Goal: Information Seeking & Learning: Learn about a topic

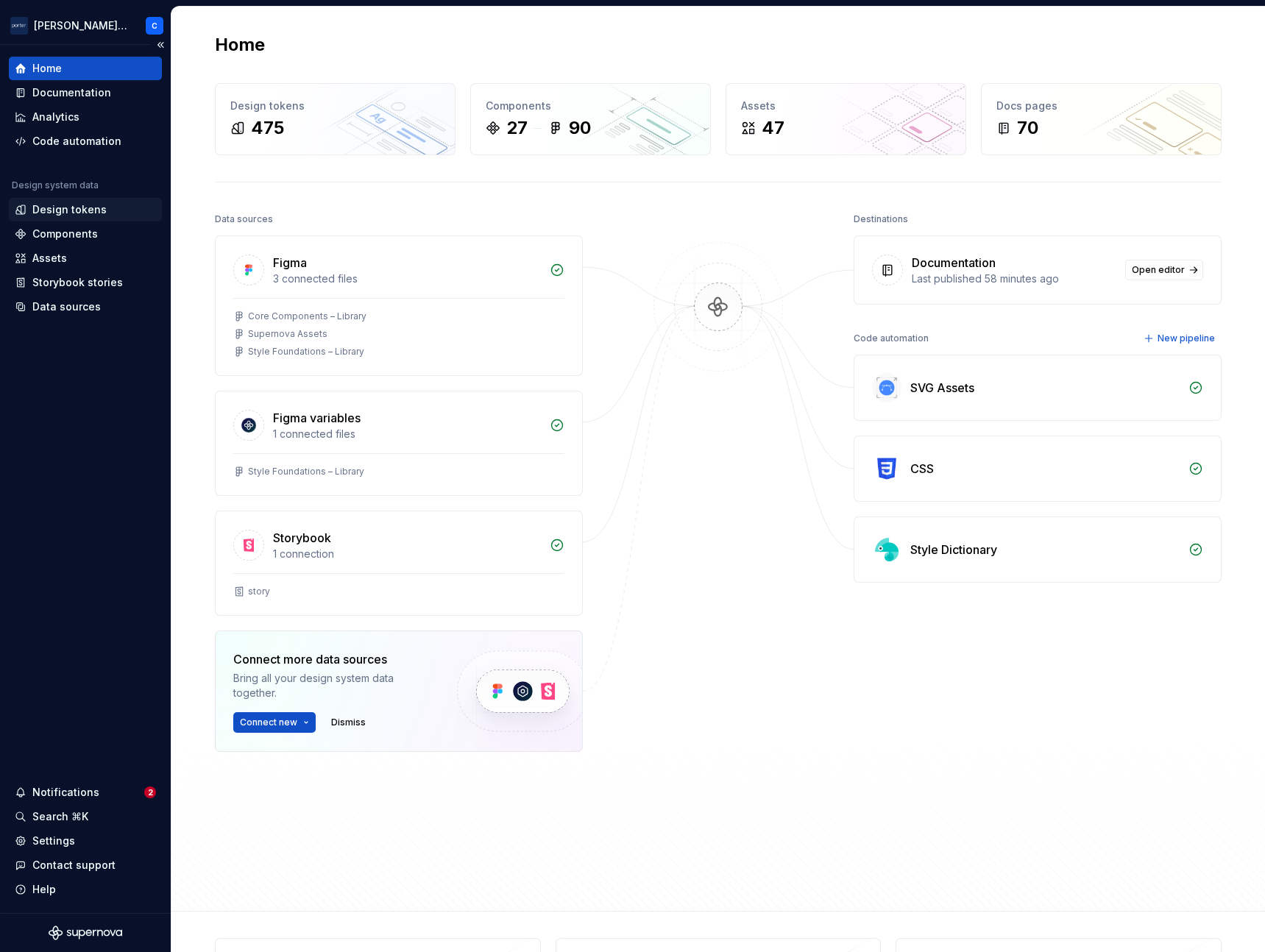
click at [81, 215] on div "Design tokens" at bounding box center [69, 209] width 74 height 15
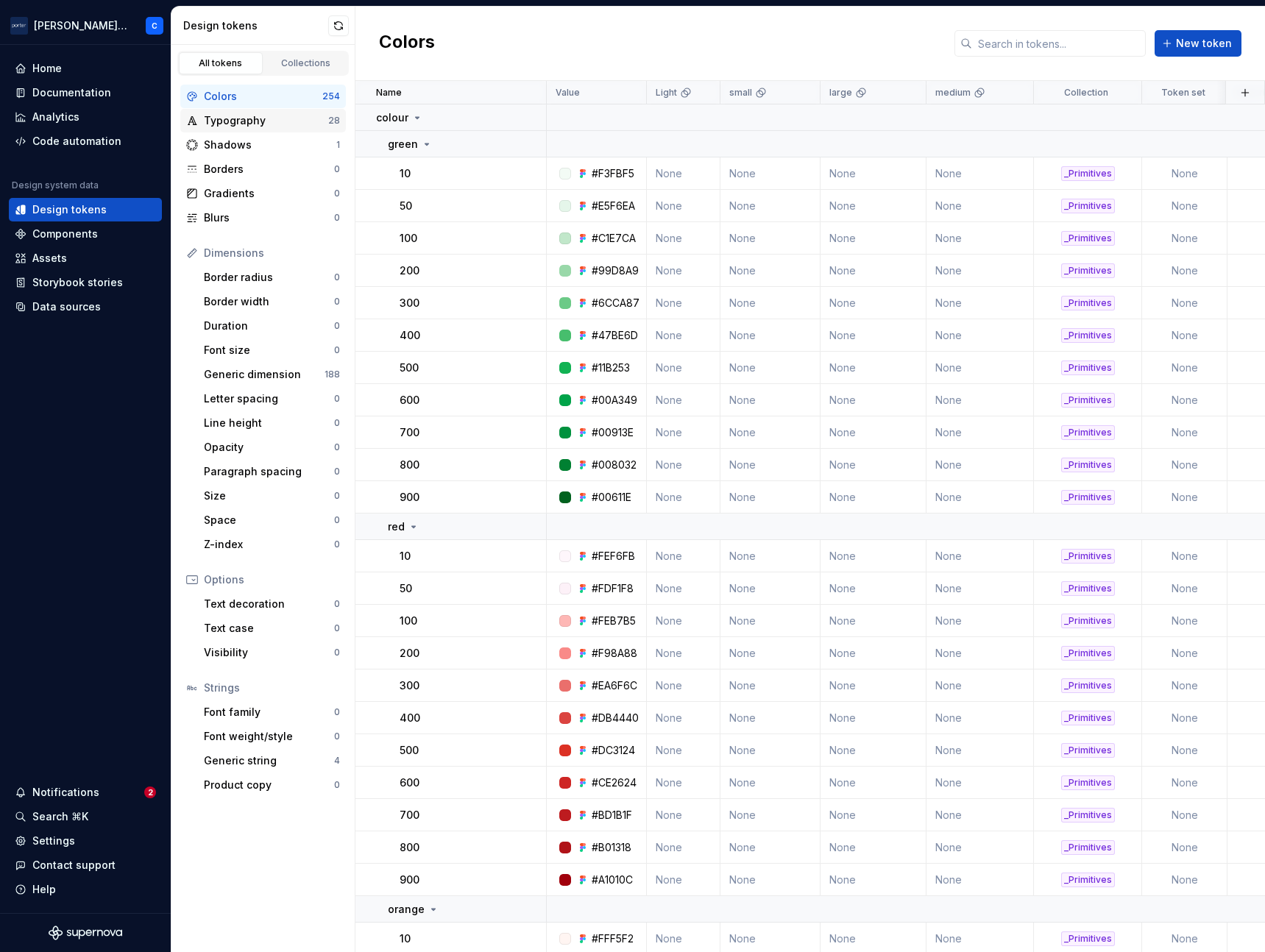
click at [247, 120] on div "Typography" at bounding box center [266, 121] width 125 height 15
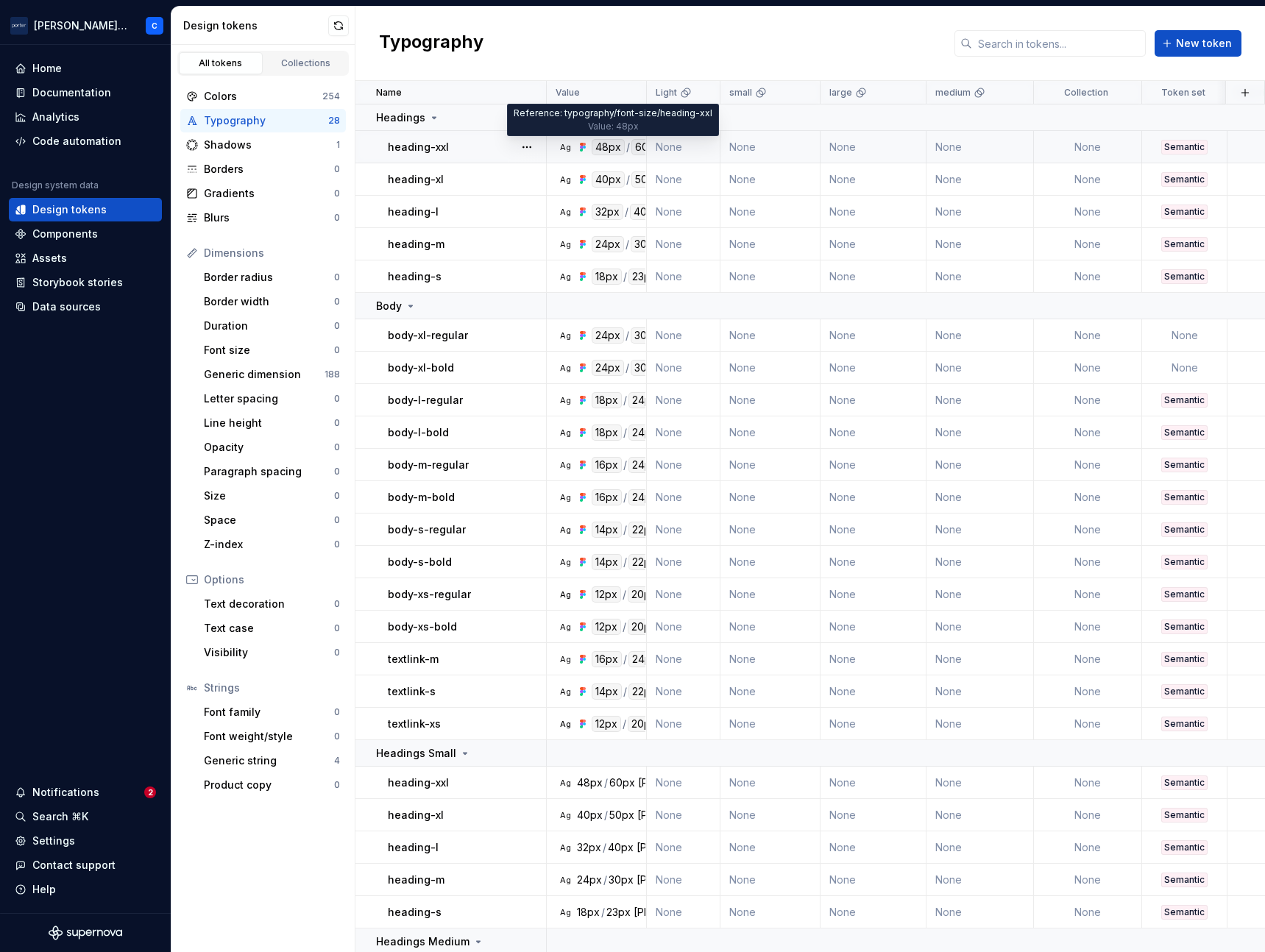
click at [610, 146] on div "48px" at bounding box center [608, 147] width 33 height 16
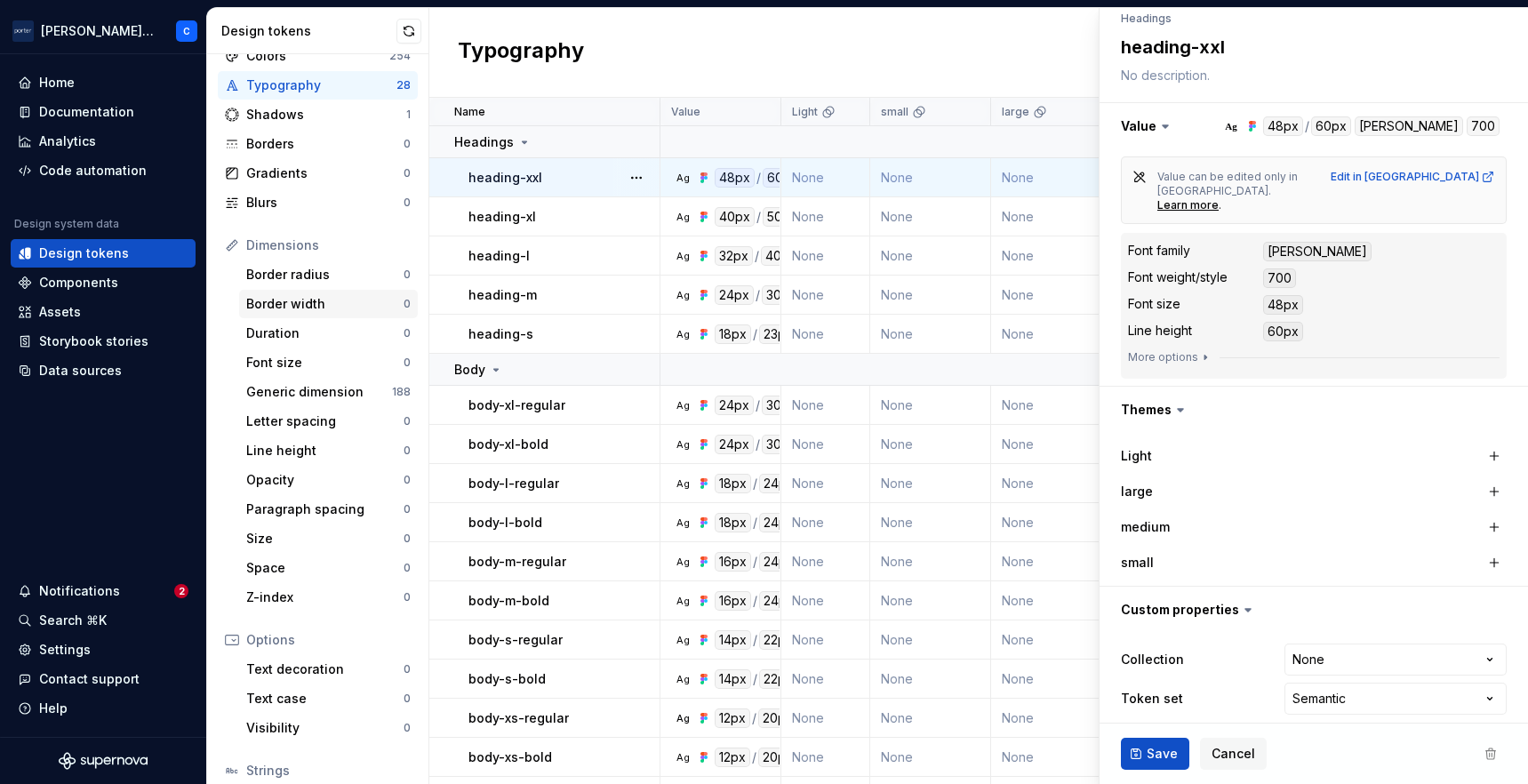
scroll to position [62, 0]
click at [305, 363] on div "Font size" at bounding box center [325, 361] width 157 height 18
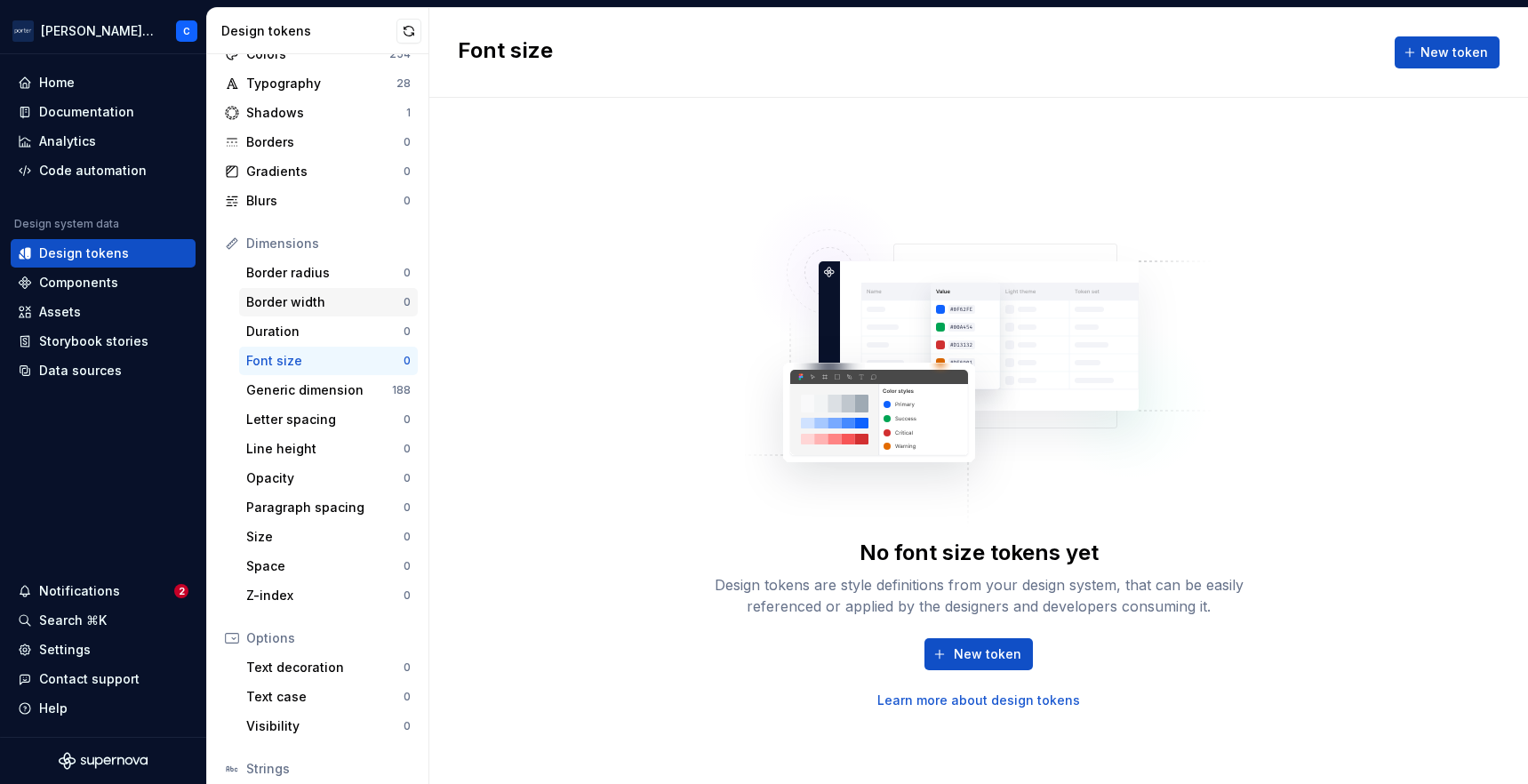
click at [305, 363] on div "Font size" at bounding box center [325, 361] width 157 height 18
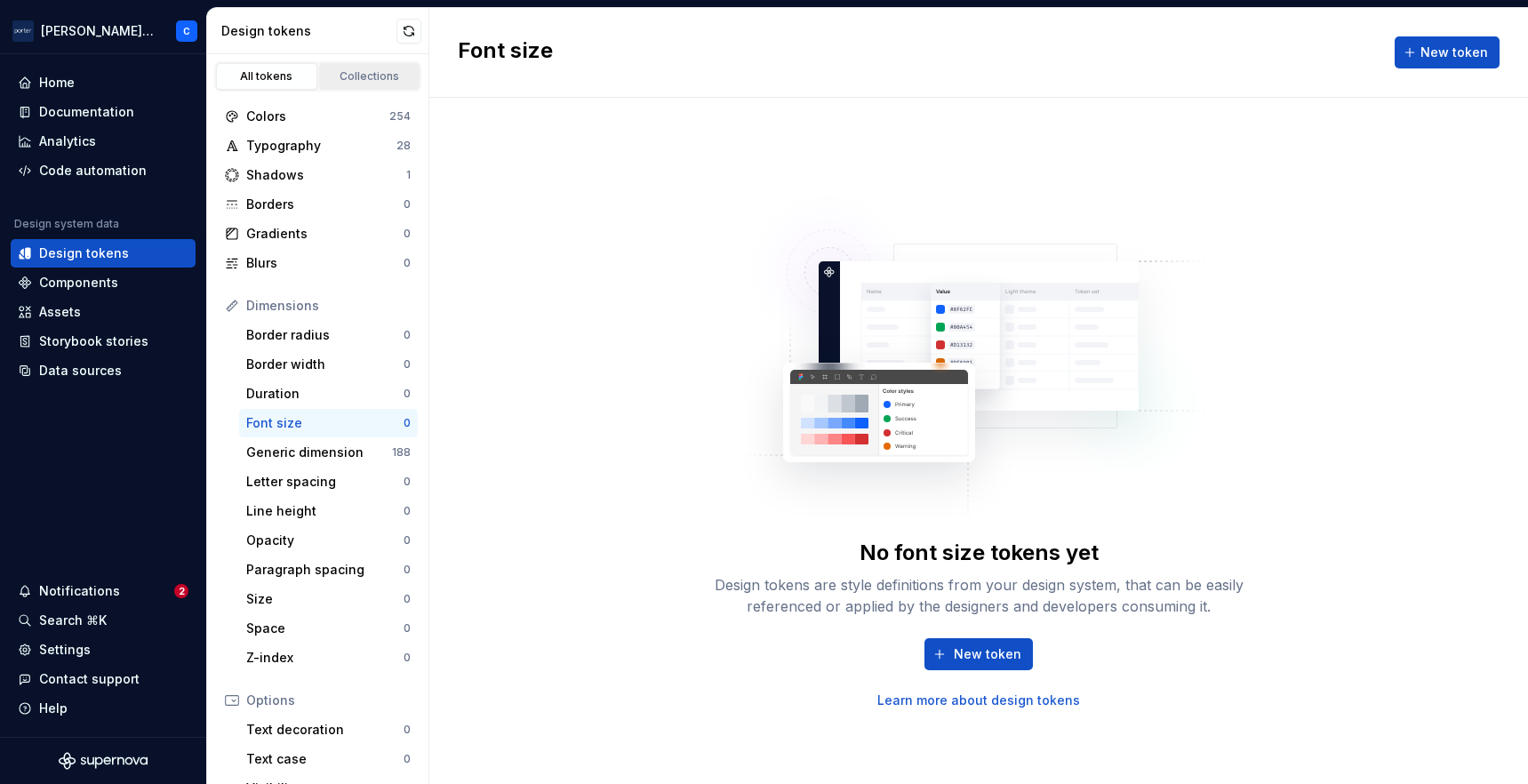
click at [368, 76] on div "Collections" at bounding box center [370, 76] width 89 height 14
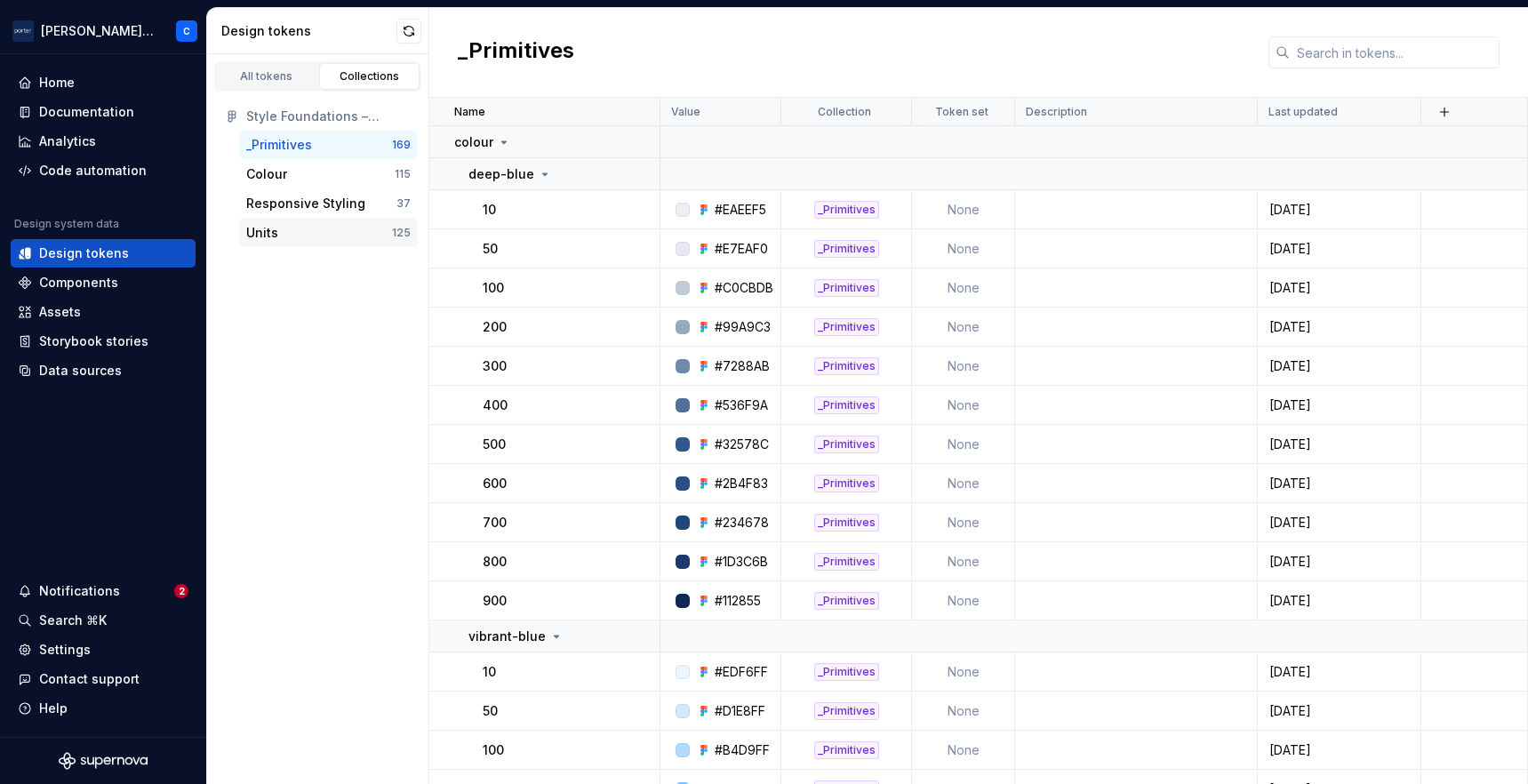
click at [298, 233] on div "Units" at bounding box center [319, 233] width 146 height 18
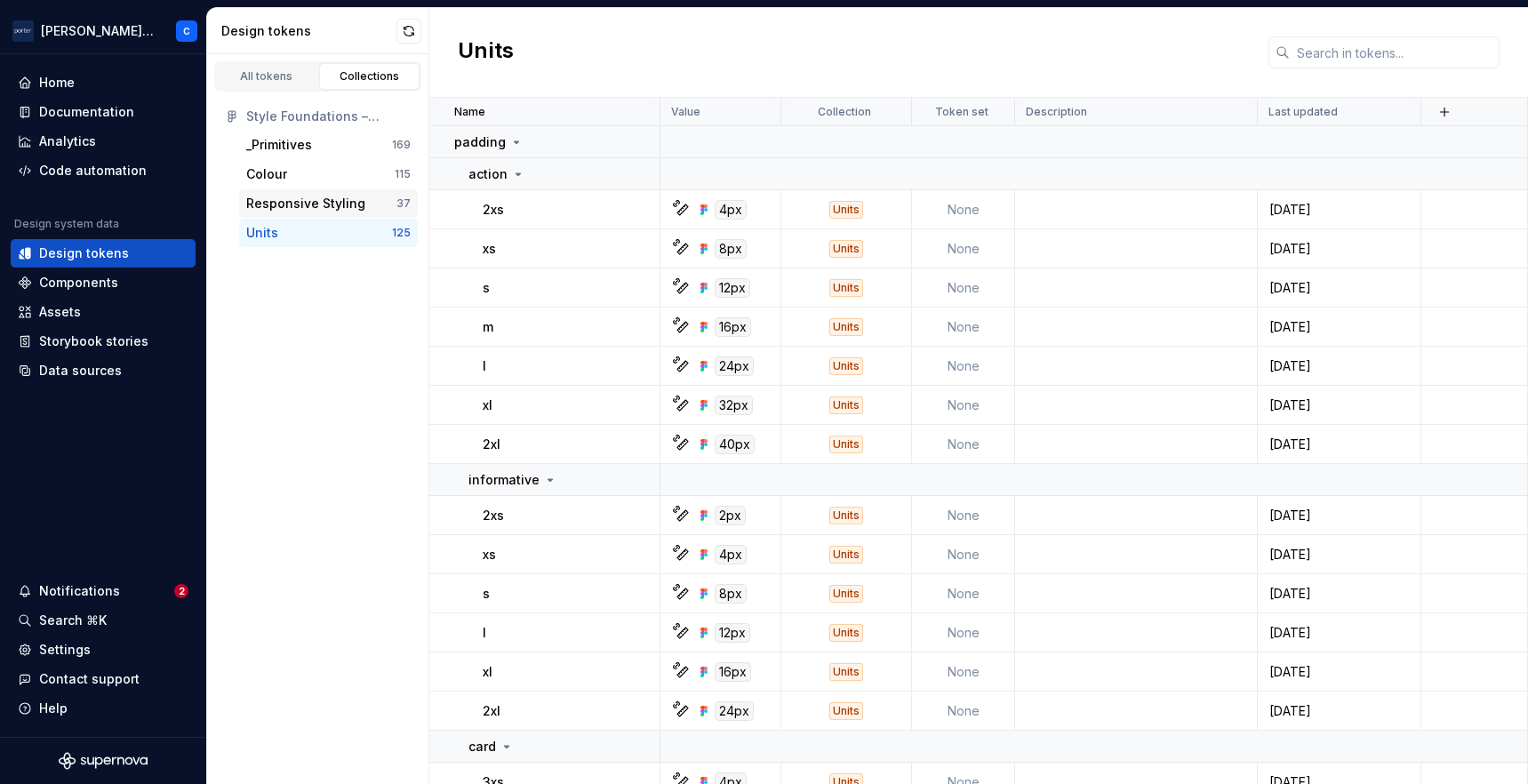
click at [313, 203] on div "Responsive Styling" at bounding box center [305, 204] width 119 height 18
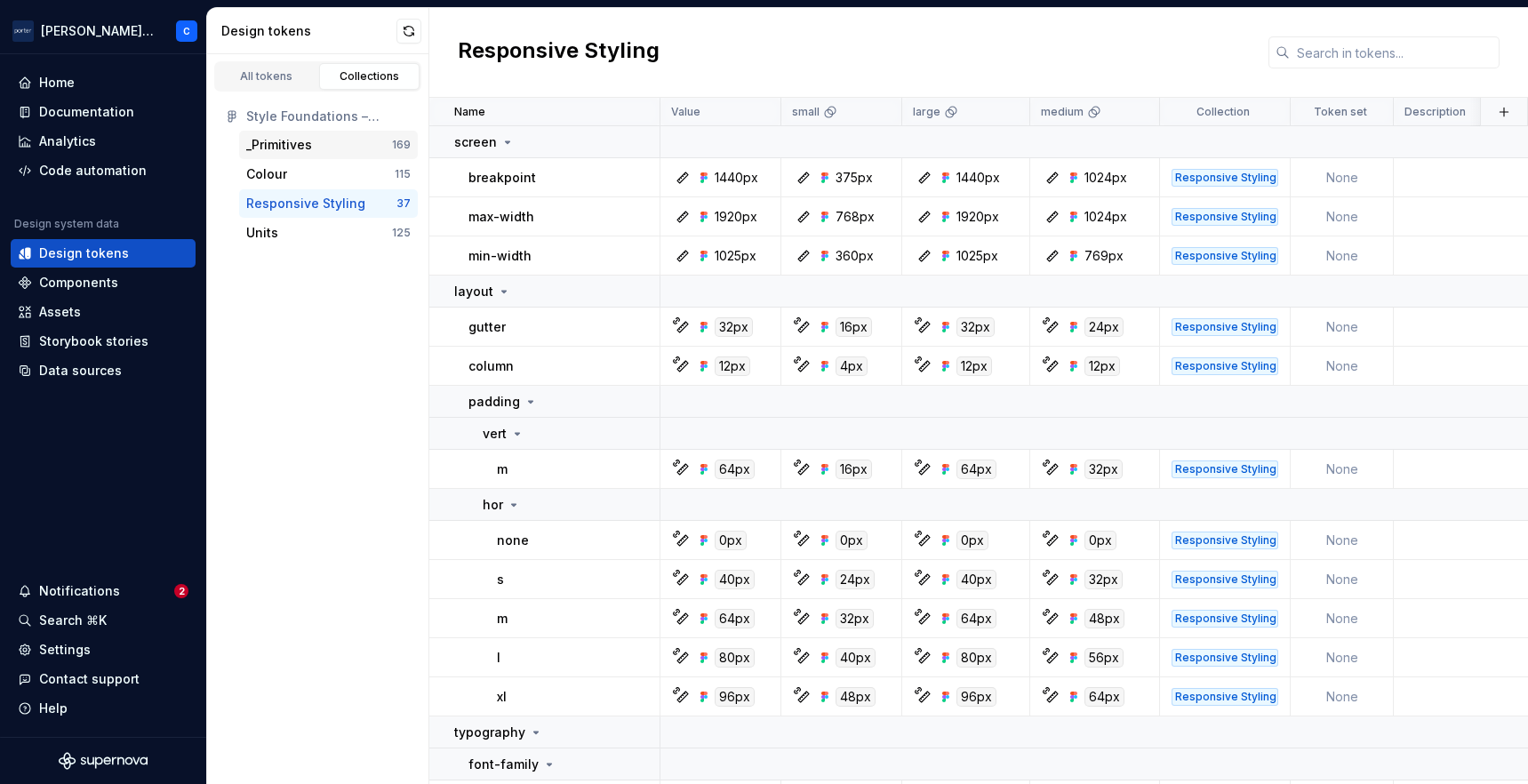
click at [295, 149] on div "_Primitives" at bounding box center [278, 145] width 66 height 18
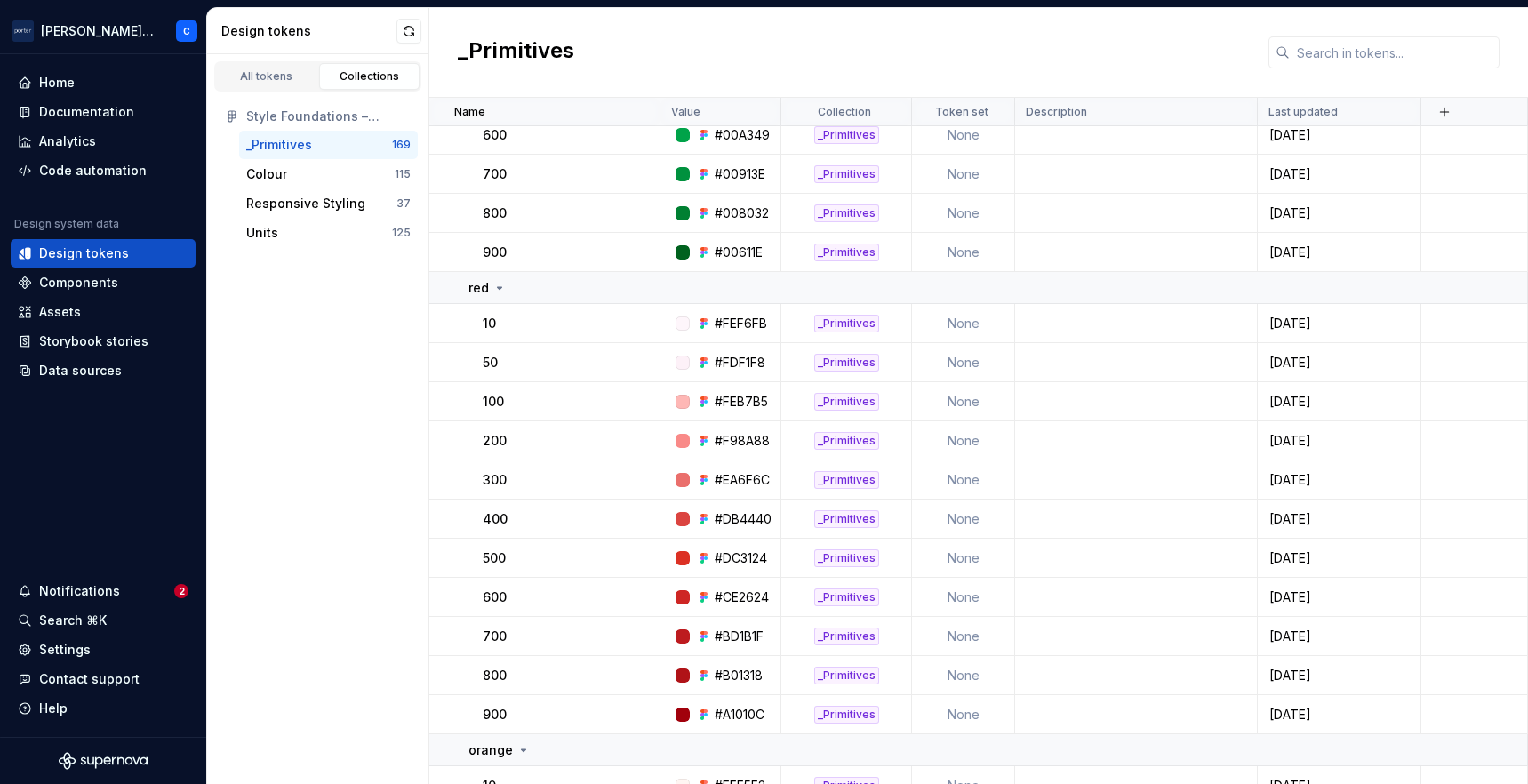
scroll to position [1885, 0]
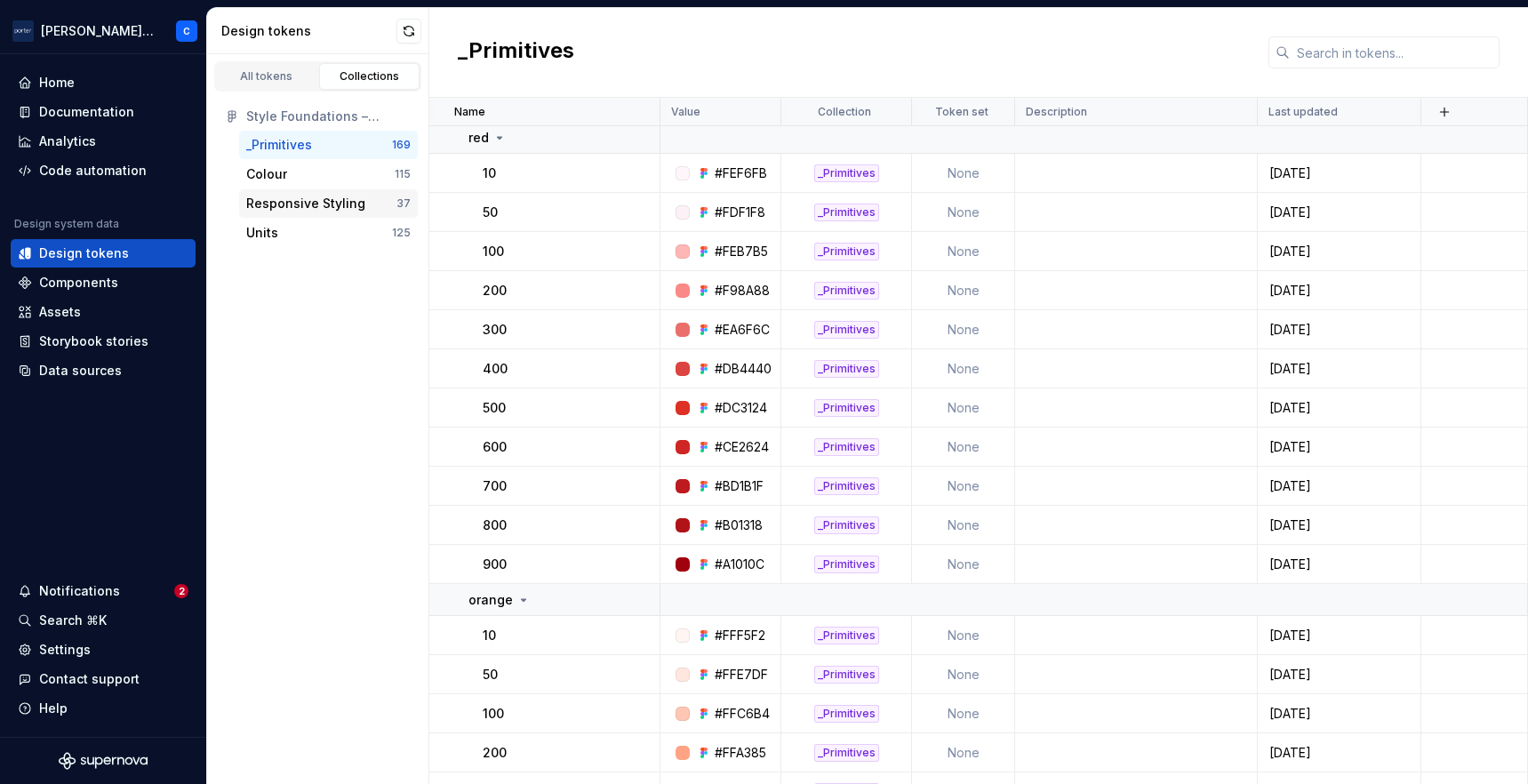
click at [304, 209] on div "Responsive Styling" at bounding box center [305, 204] width 119 height 18
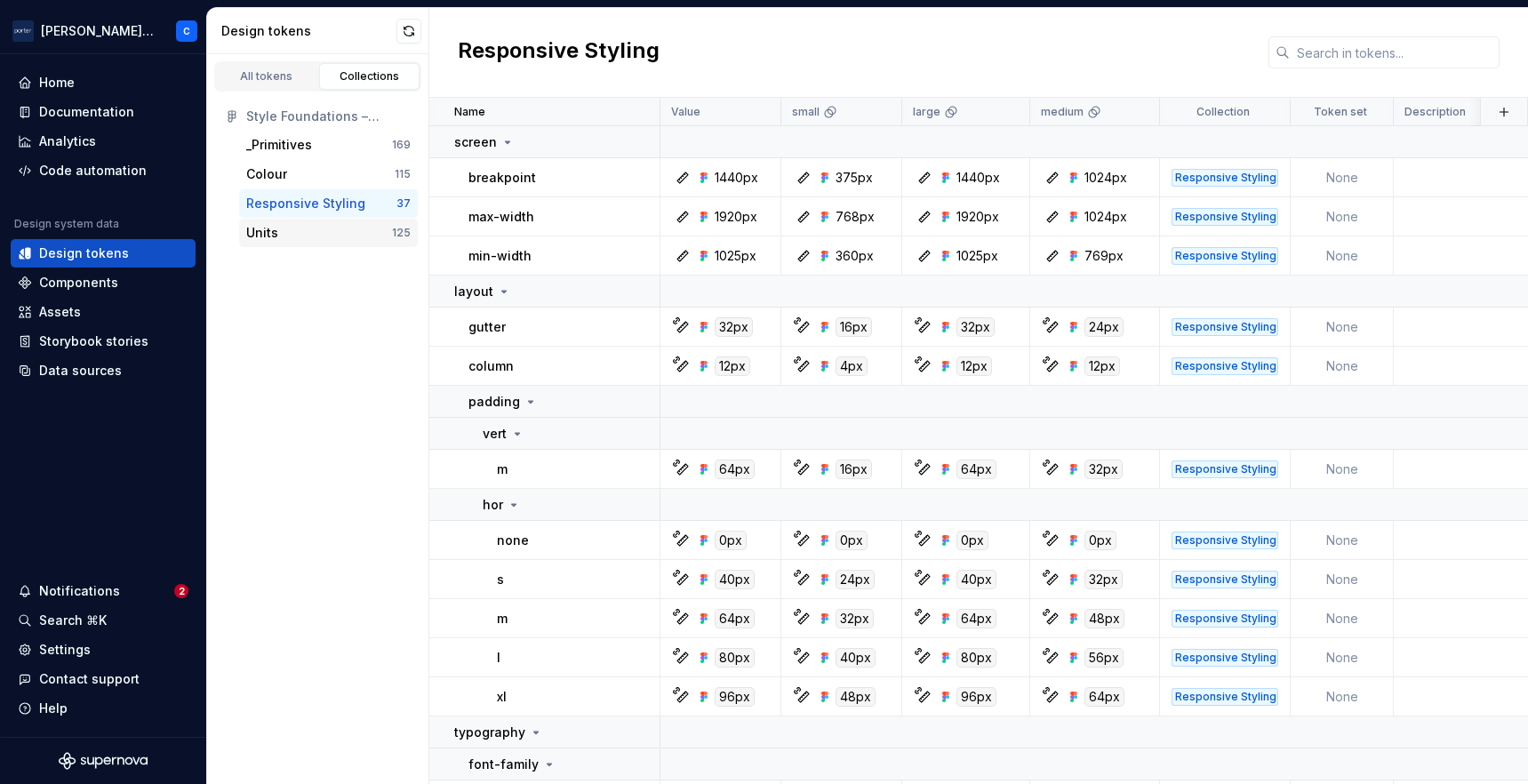
click at [298, 233] on div "Units" at bounding box center [319, 233] width 146 height 18
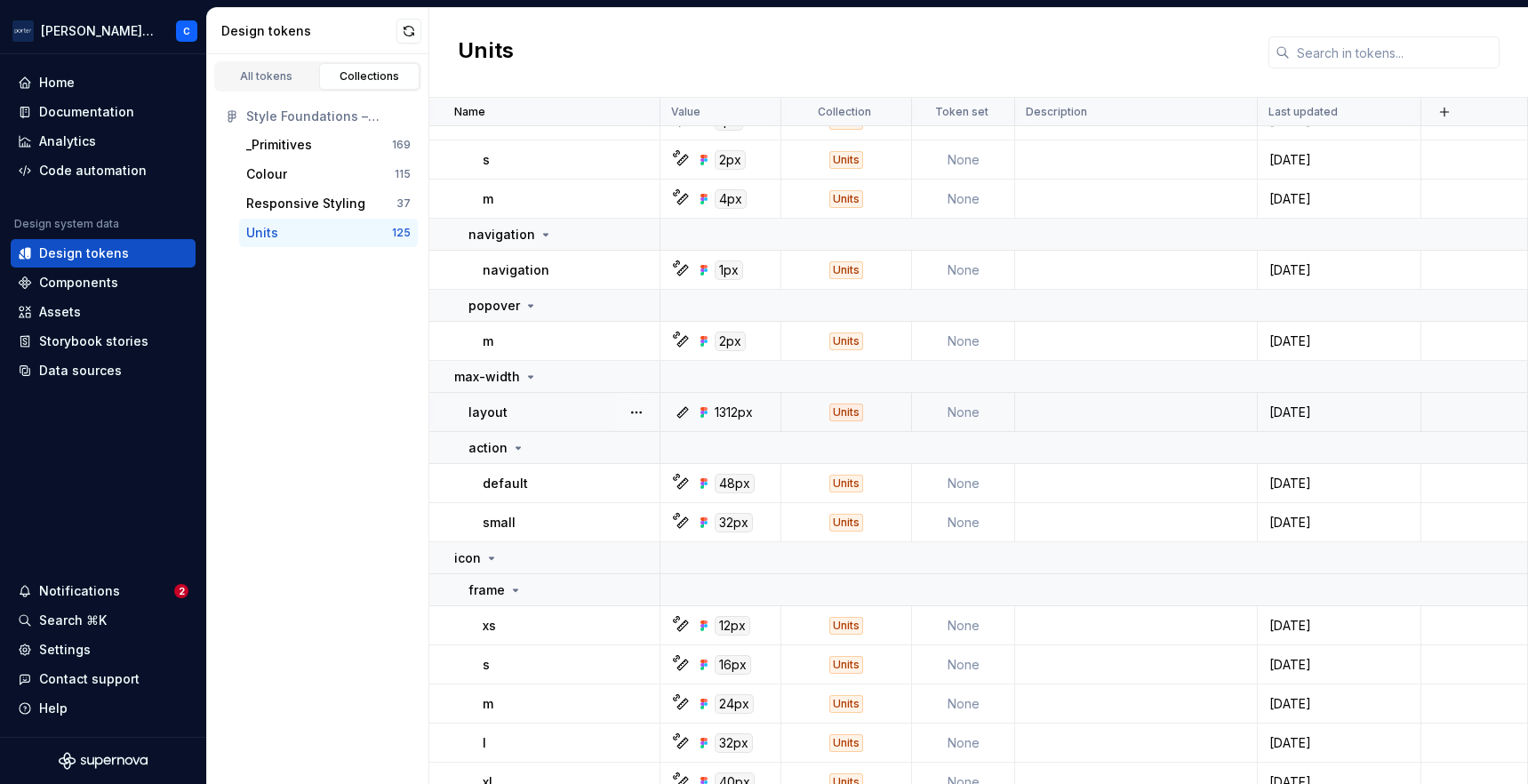
scroll to position [5575, 0]
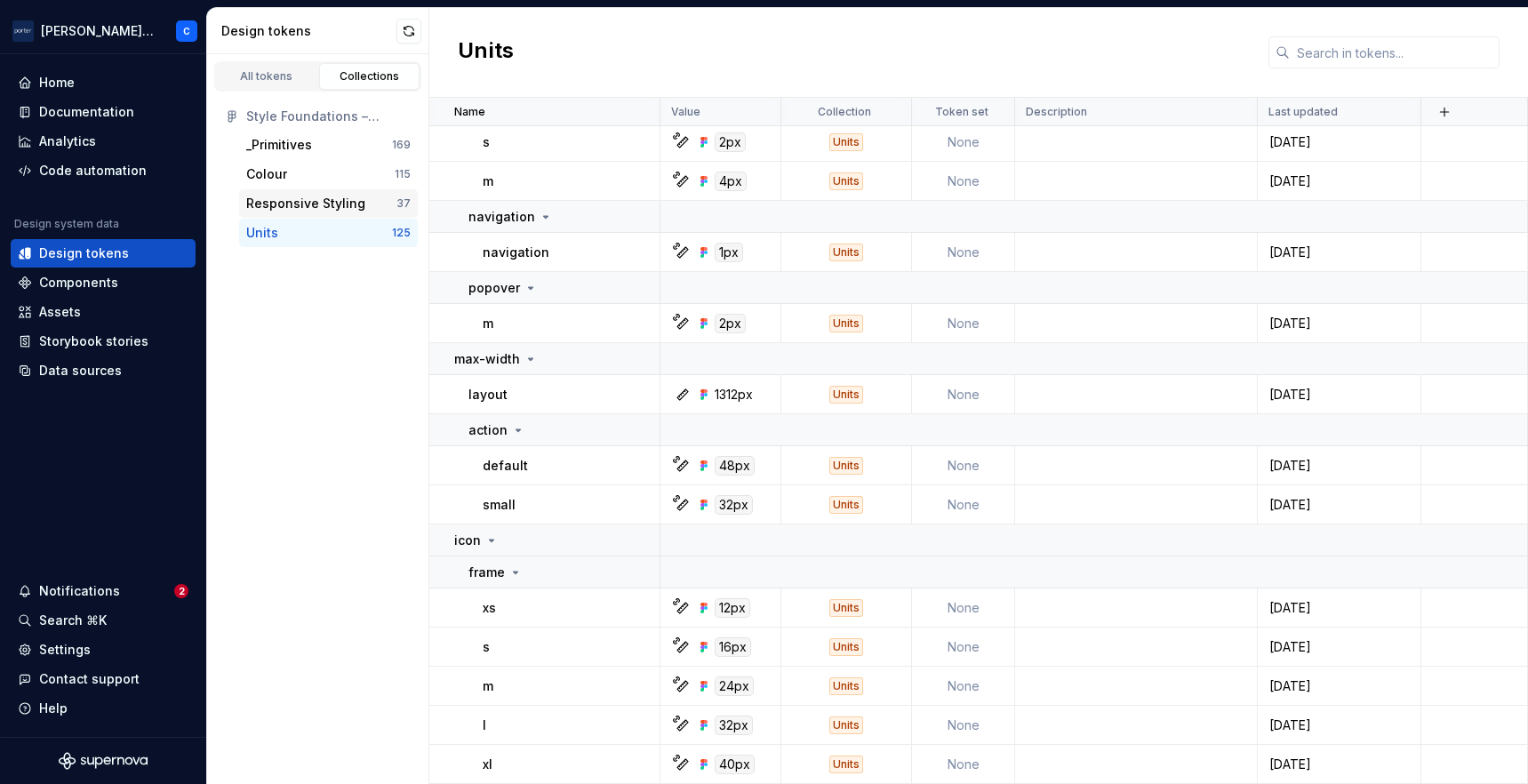
click at [291, 209] on div "Responsive Styling" at bounding box center [305, 204] width 119 height 18
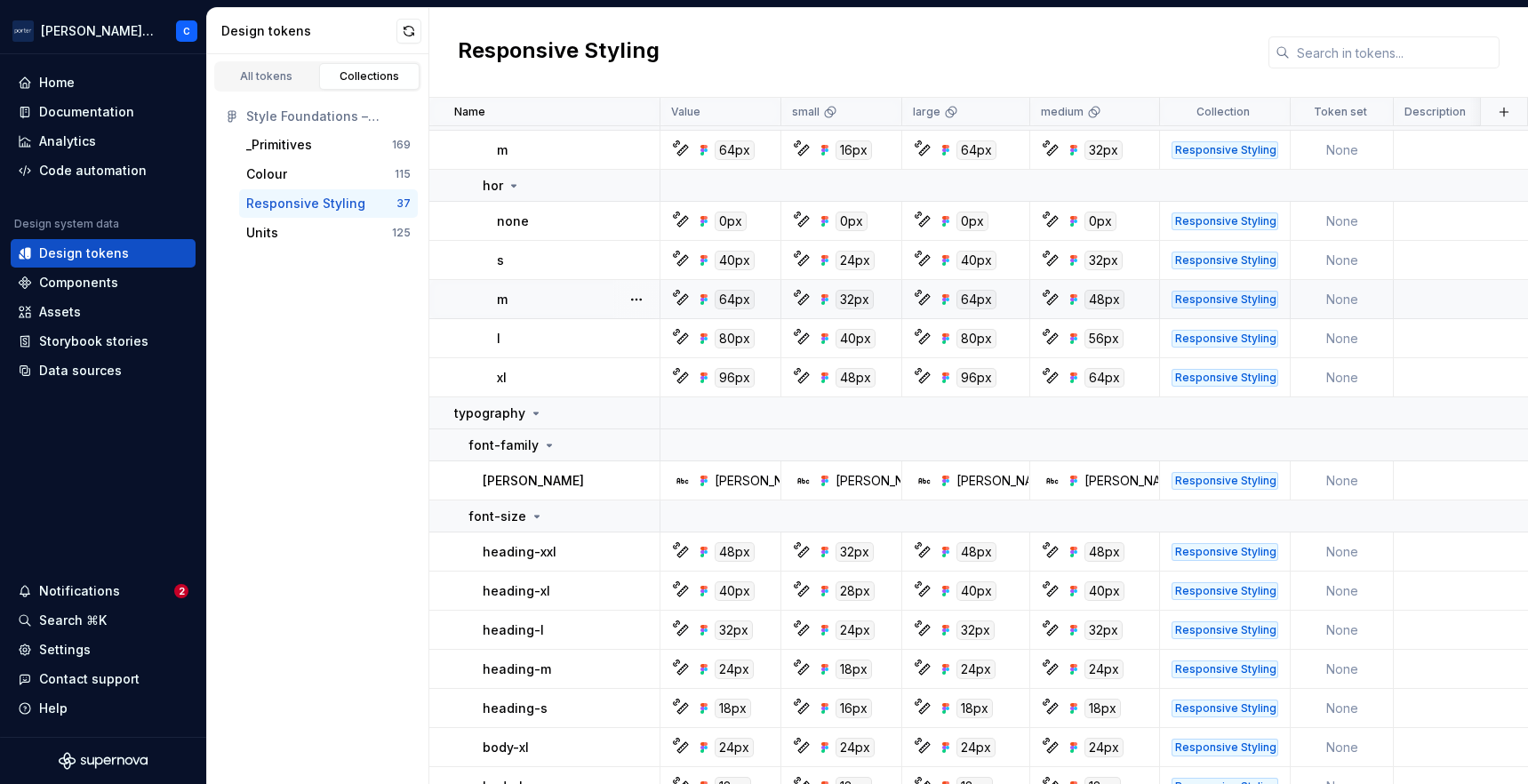
scroll to position [336, 0]
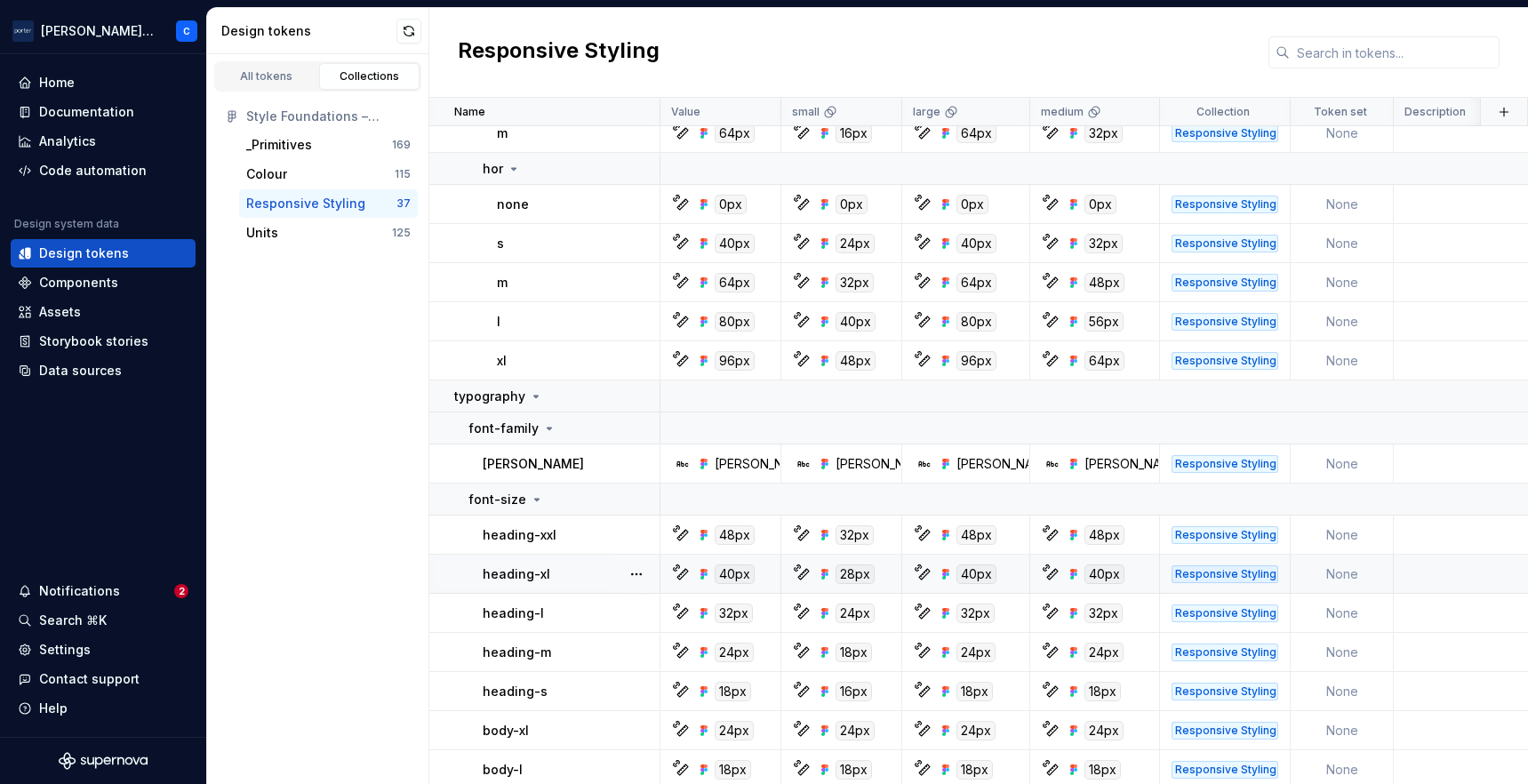
click at [682, 568] on icon at bounding box center [683, 573] width 14 height 14
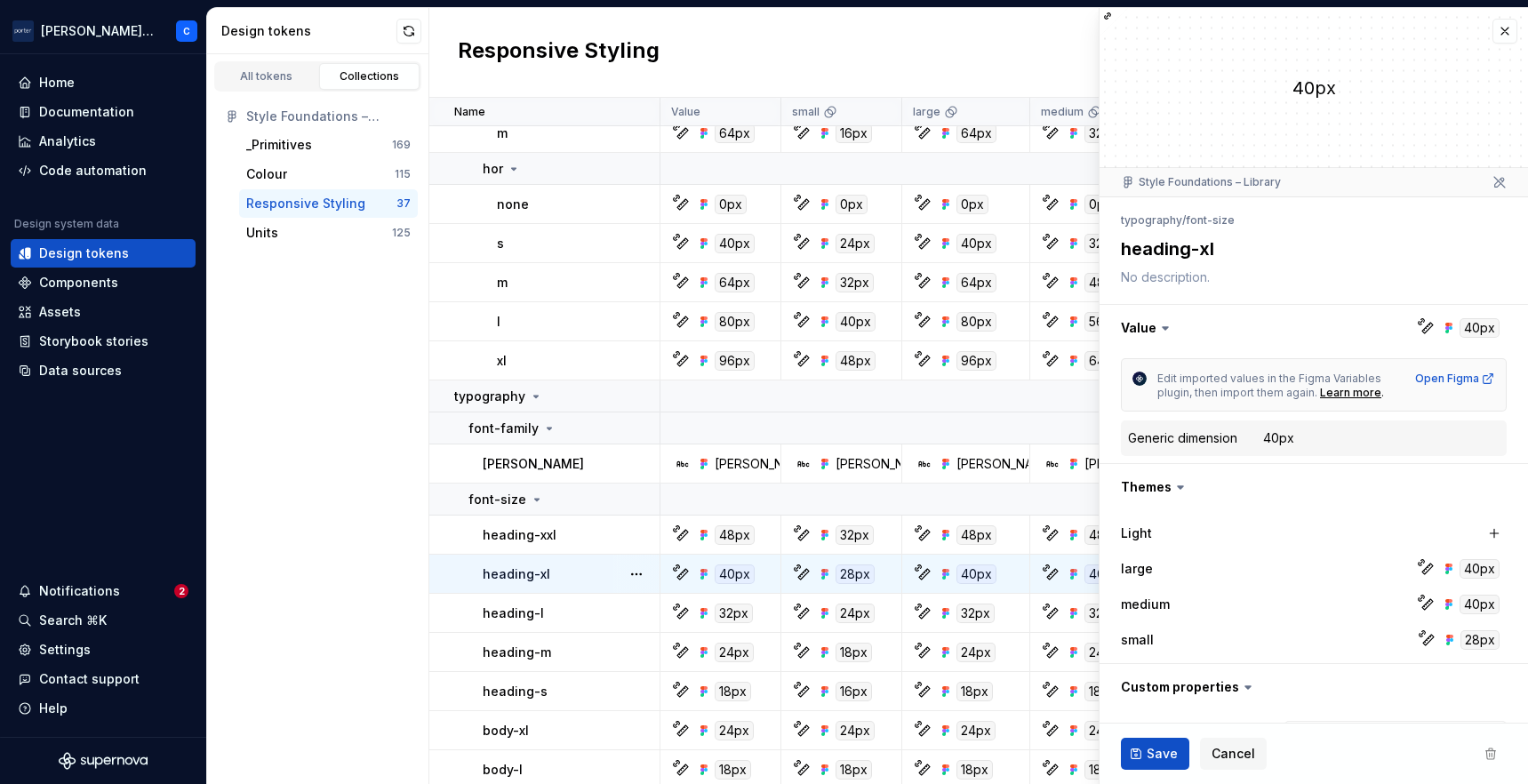
click at [1347, 439] on dd "40px" at bounding box center [1381, 438] width 236 height 18
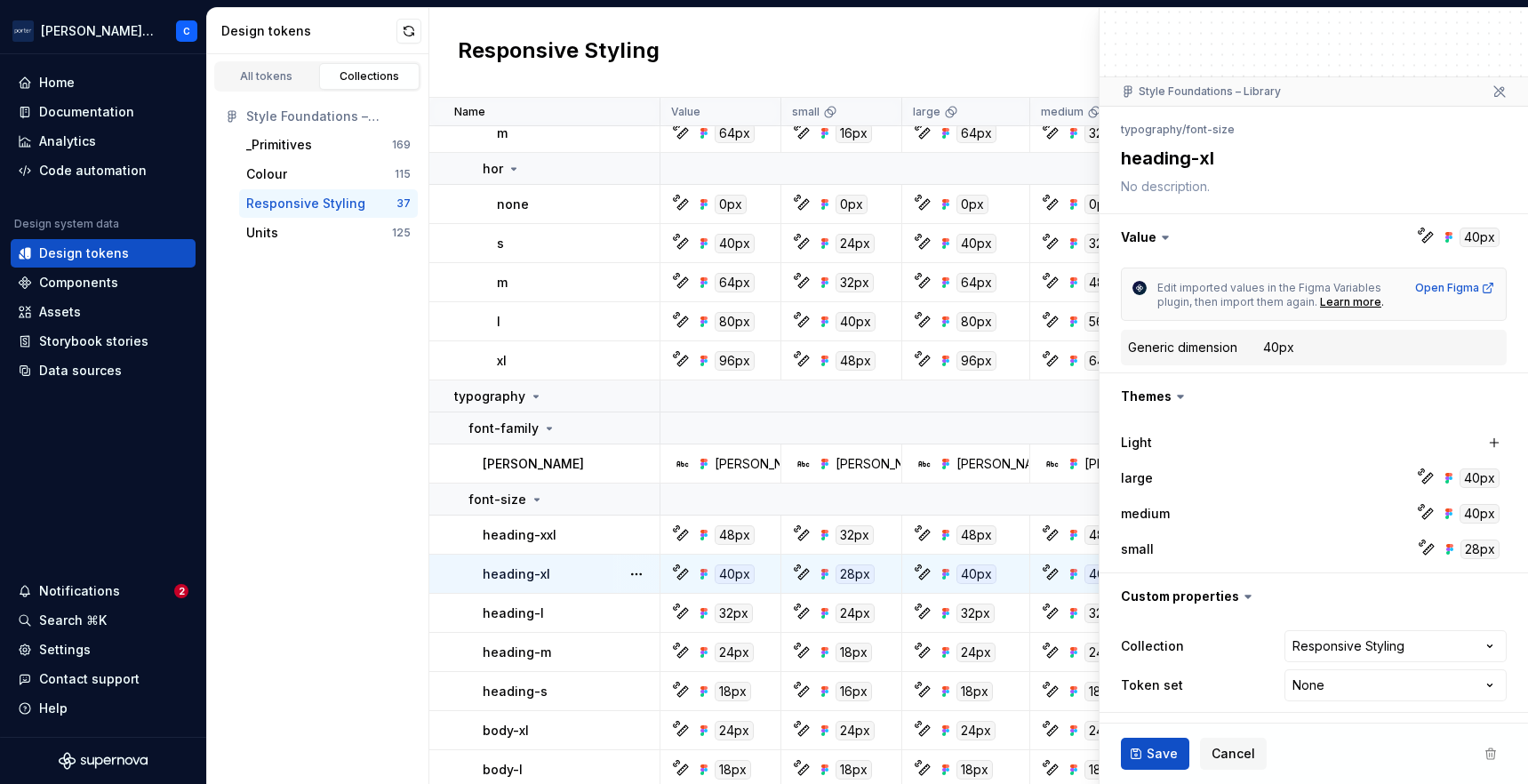
scroll to position [91, 0]
type textarea "*"
